Goal: Information Seeking & Learning: Learn about a topic

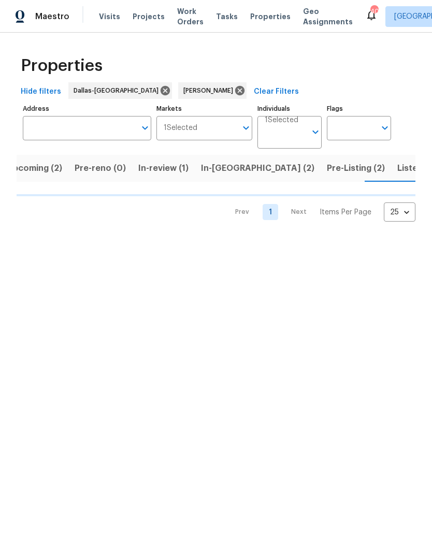
scroll to position [0, 17]
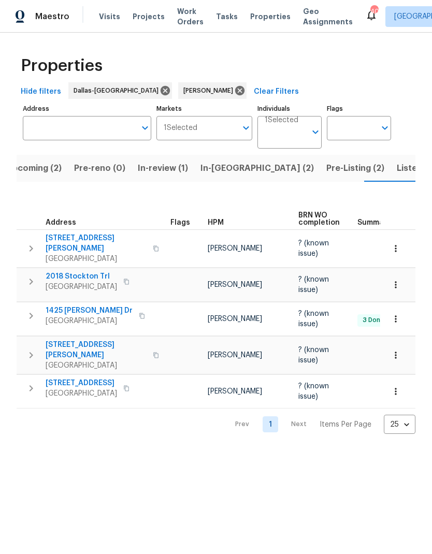
click at [397, 167] on span "Listed (10)" at bounding box center [419, 168] width 44 height 15
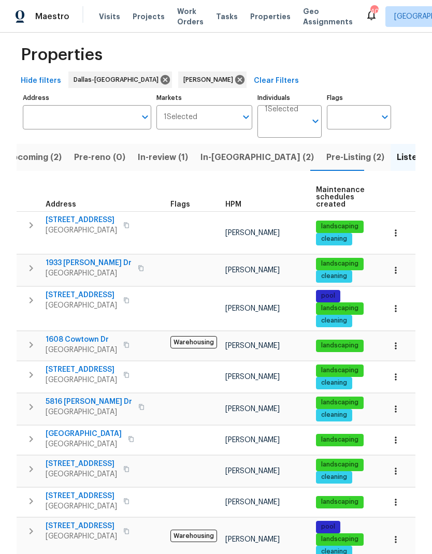
scroll to position [11, 0]
click at [77, 459] on span "[STREET_ADDRESS]" at bounding box center [81, 464] width 71 height 10
click at [96, 459] on span "[STREET_ADDRESS]" at bounding box center [81, 464] width 71 height 10
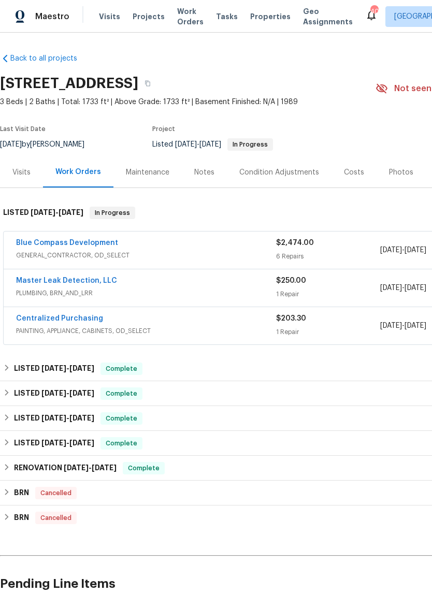
click at [21, 171] on div "Visits" at bounding box center [21, 172] width 18 height 10
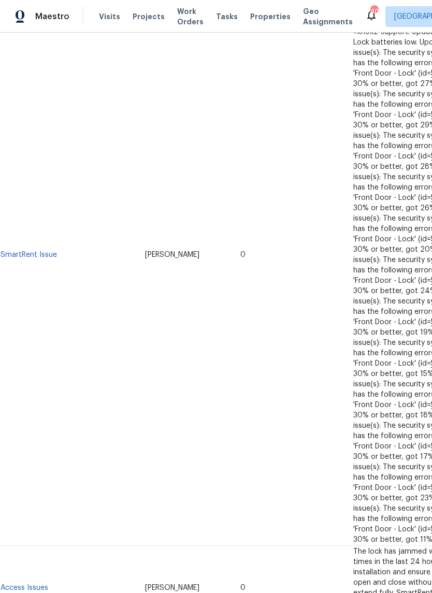
scroll to position [864, 0]
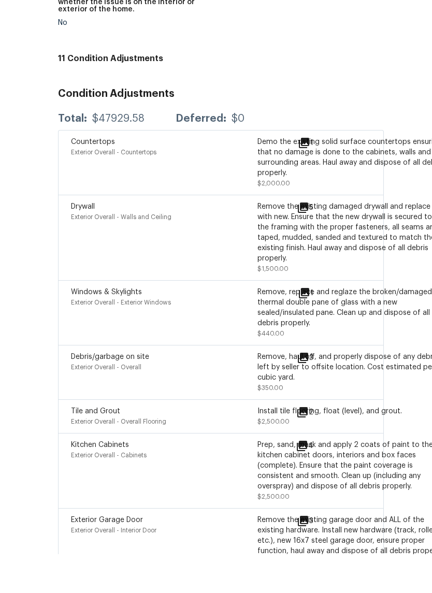
scroll to position [2989, 67]
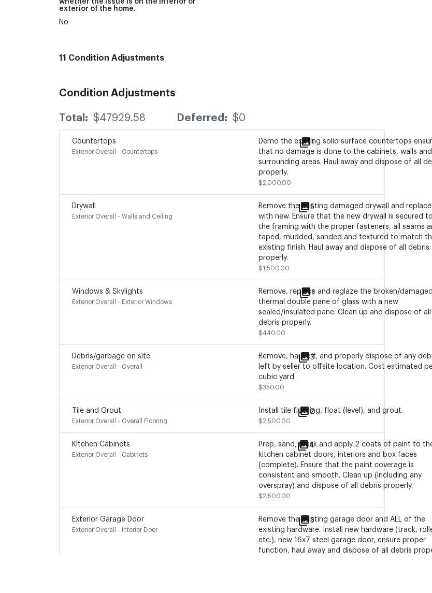
click at [299, 241] on icon at bounding box center [304, 246] width 10 height 10
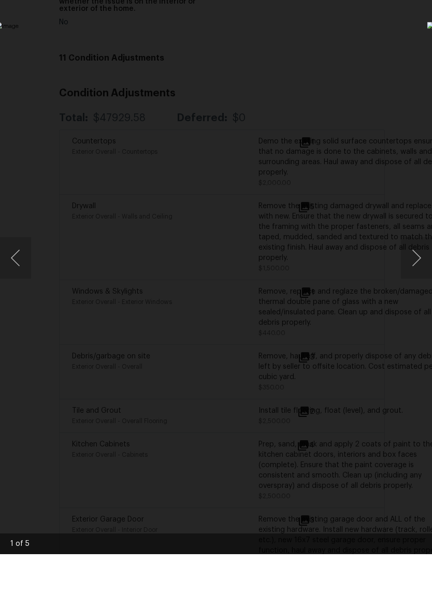
click at [416, 276] on button "Next image" at bounding box center [416, 296] width 31 height 41
click at [415, 276] on button "Next image" at bounding box center [416, 296] width 31 height 41
click at [414, 276] on button "Next image" at bounding box center [416, 296] width 31 height 41
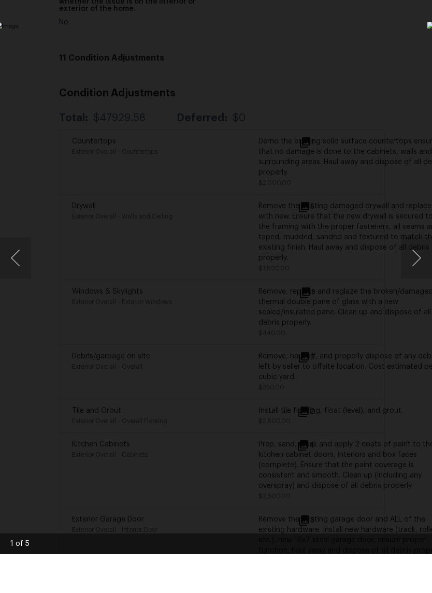
click at [416, 276] on button "Next image" at bounding box center [416, 296] width 31 height 41
click at [415, 276] on button "Next image" at bounding box center [416, 296] width 31 height 41
click at [419, 276] on button "Next image" at bounding box center [416, 296] width 31 height 41
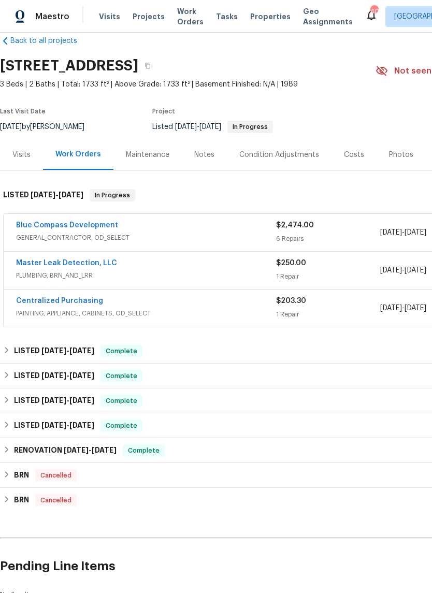
scroll to position [18, 0]
click at [53, 263] on link "Master Leak Detection, LLC" at bounding box center [66, 262] width 101 height 7
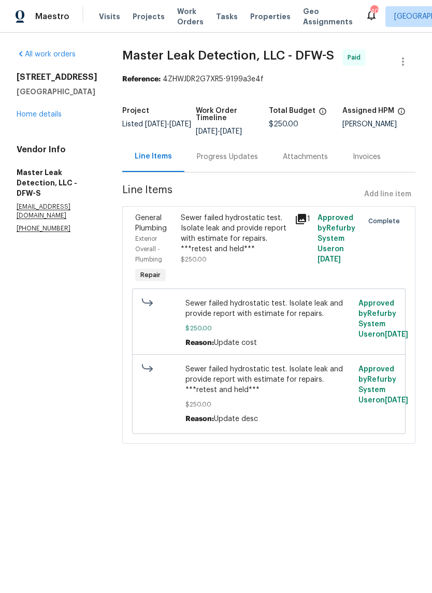
click at [42, 111] on link "Home details" at bounding box center [39, 114] width 45 height 7
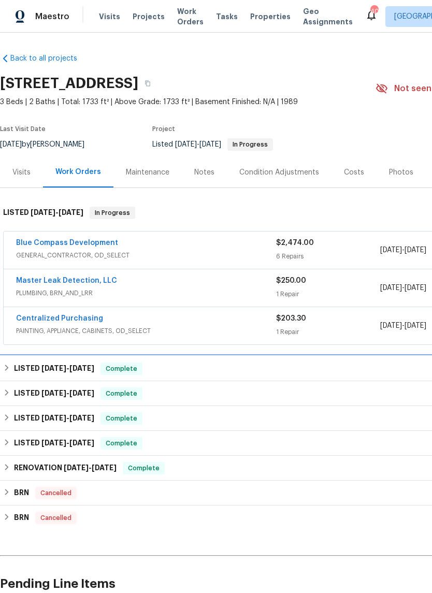
click at [39, 364] on h6 "LISTED [DATE] - [DATE]" at bounding box center [54, 369] width 80 height 12
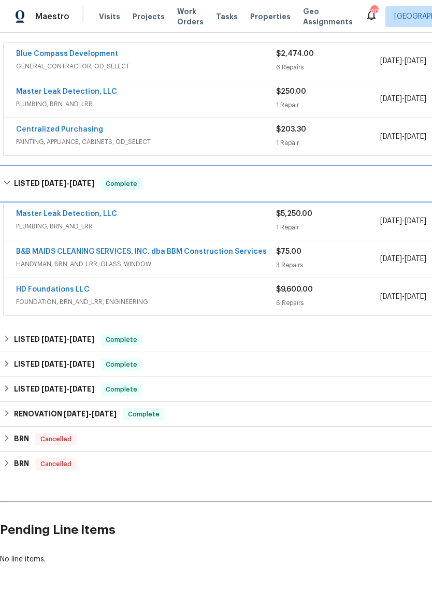
scroll to position [190, 0]
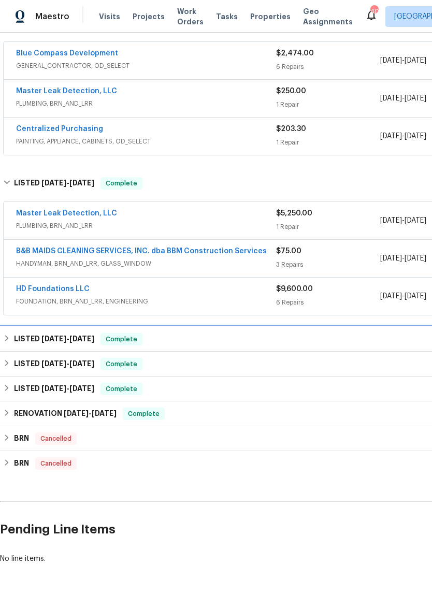
click at [39, 340] on h6 "LISTED [DATE] - [DATE]" at bounding box center [54, 339] width 80 height 12
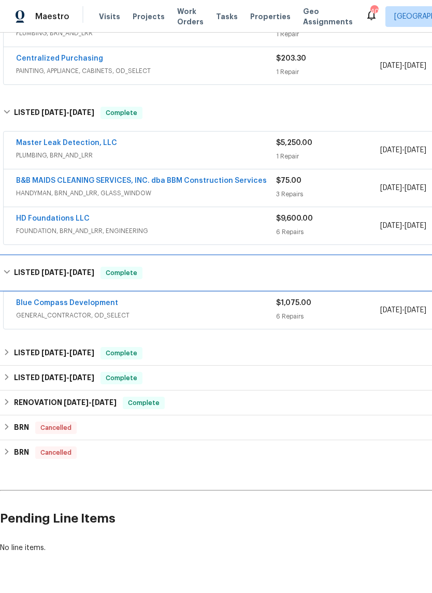
scroll to position [261, 0]
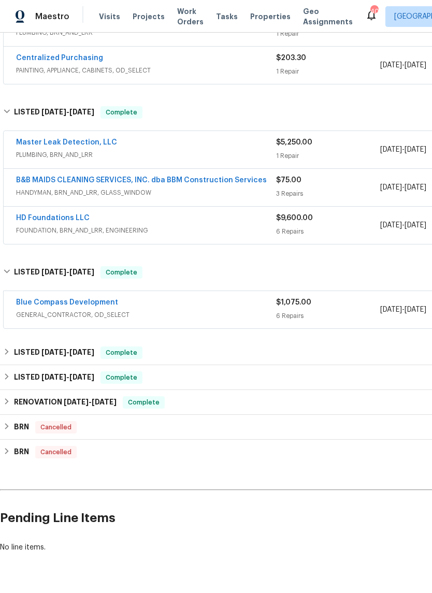
click at [59, 301] on link "Blue Compass Development" at bounding box center [67, 302] width 102 height 7
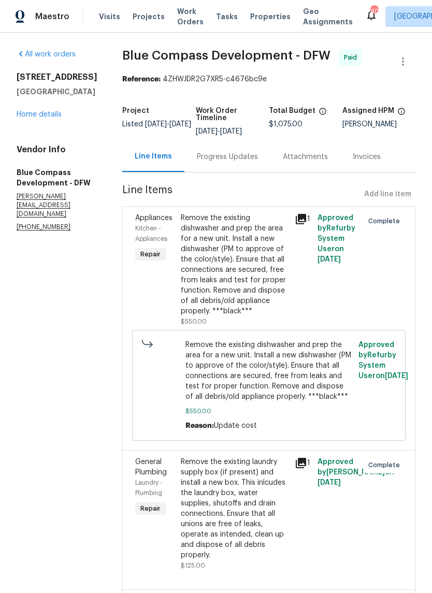
click at [42, 113] on link "Home details" at bounding box center [39, 114] width 45 height 7
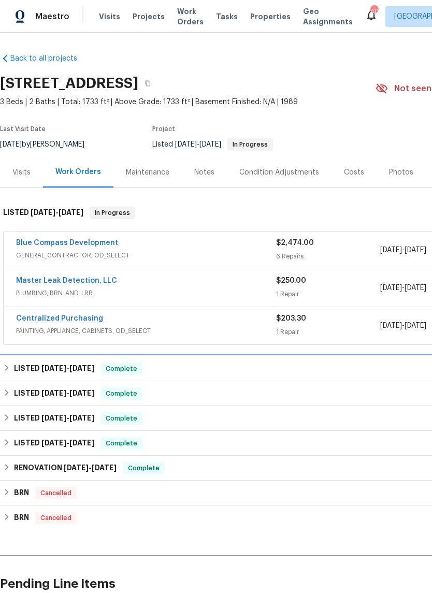
click at [32, 366] on h6 "LISTED [DATE] - [DATE]" at bounding box center [54, 369] width 80 height 12
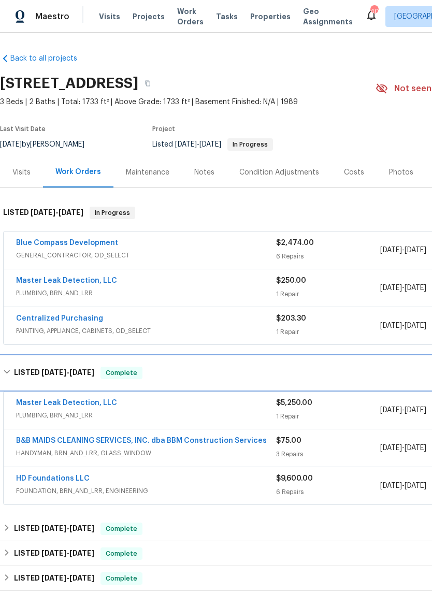
click at [15, 370] on h6 "LISTED [DATE] - [DATE]" at bounding box center [54, 373] width 80 height 12
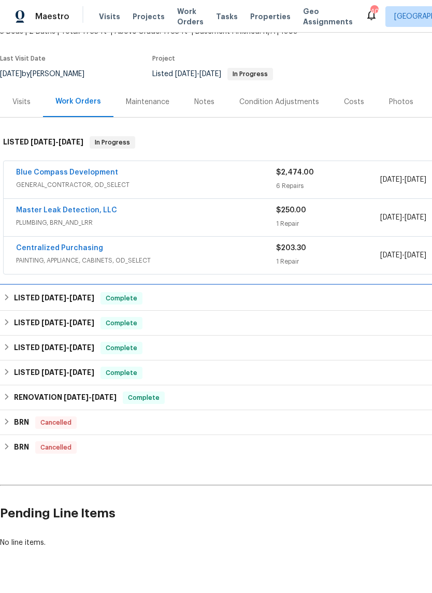
scroll to position [70, 0]
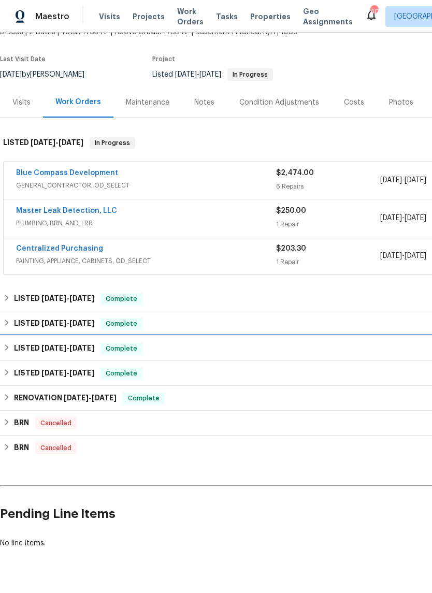
click at [42, 347] on span "[DATE]" at bounding box center [53, 347] width 25 height 7
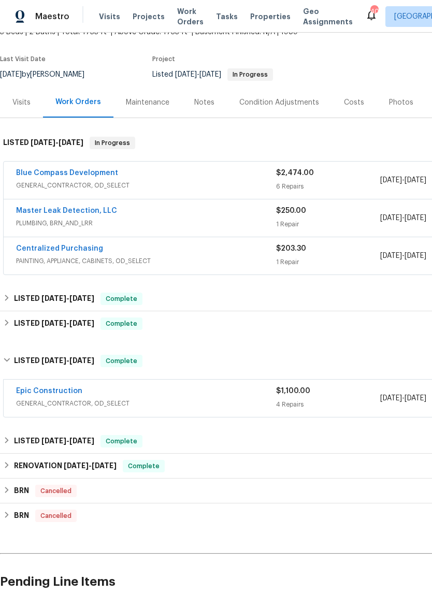
click at [44, 390] on link "Epic Construction" at bounding box center [49, 390] width 66 height 7
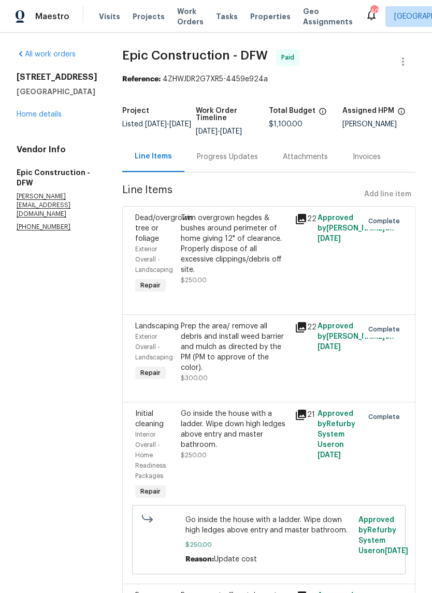
click at [45, 118] on link "Home details" at bounding box center [39, 114] width 45 height 7
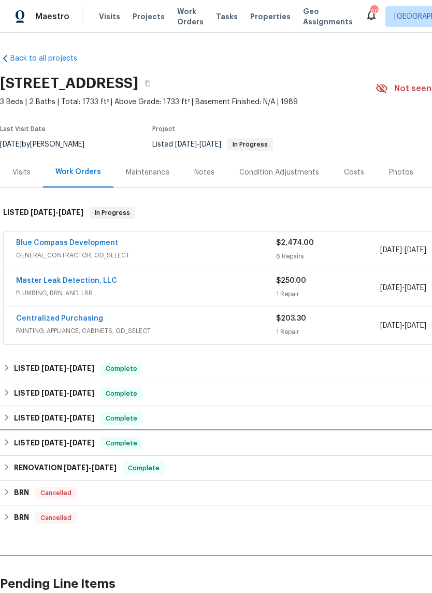
click at [41, 443] on span "[DATE]" at bounding box center [53, 442] width 25 height 7
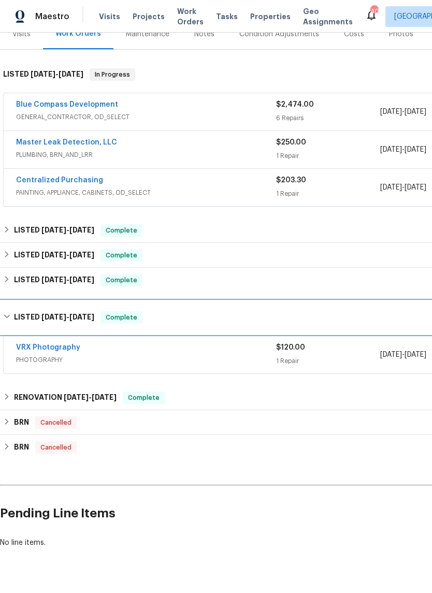
scroll to position [138, 0]
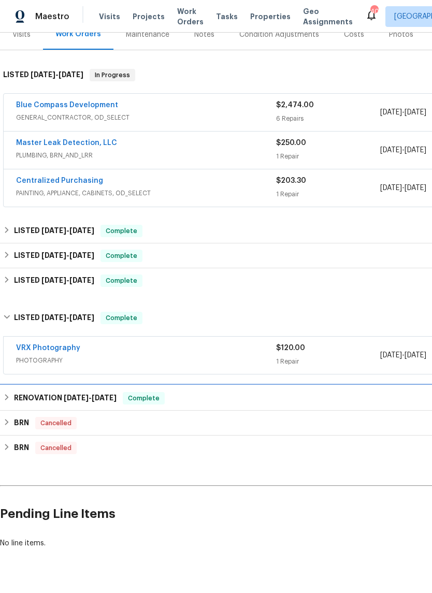
click at [42, 395] on h6 "RENOVATION [DATE] - [DATE]" at bounding box center [65, 398] width 103 height 12
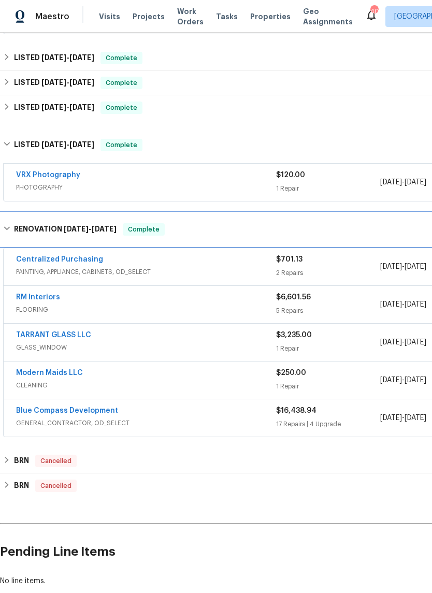
scroll to position [310, 0]
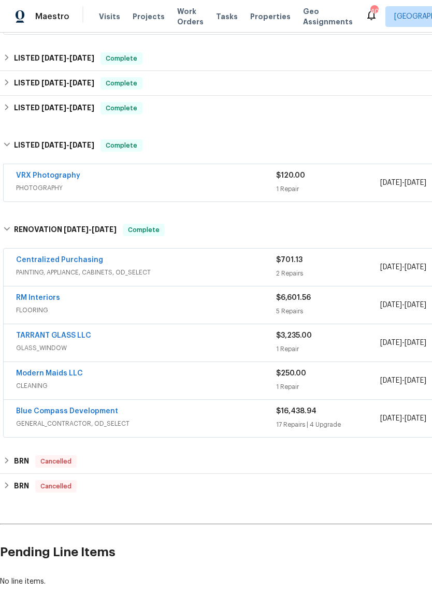
click at [55, 409] on link "Blue Compass Development" at bounding box center [67, 411] width 102 height 7
